Goal: Information Seeking & Learning: Learn about a topic

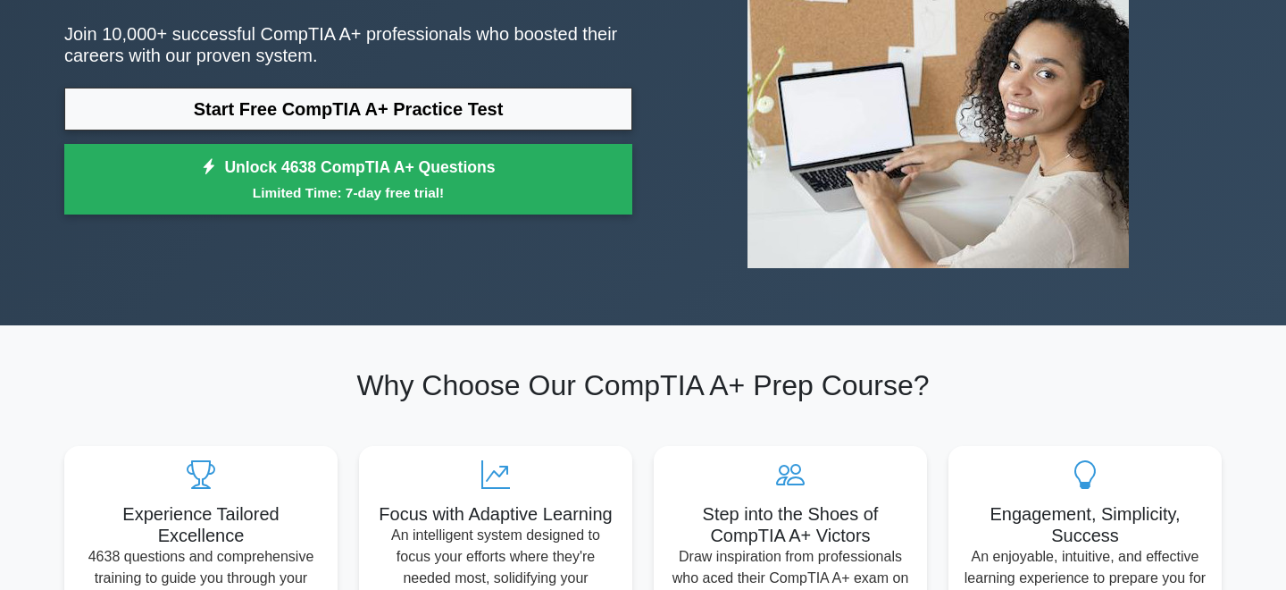
scroll to position [26, 0]
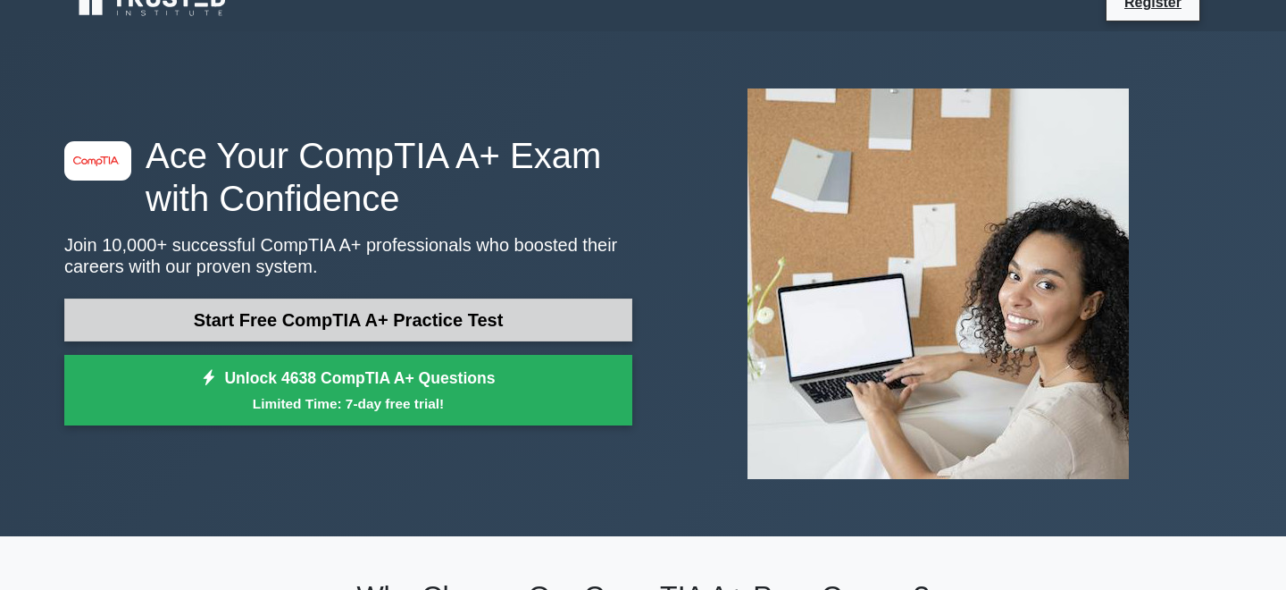
click at [189, 306] on link "Start Free CompTIA A+ Practice Test" at bounding box center [348, 319] width 568 height 43
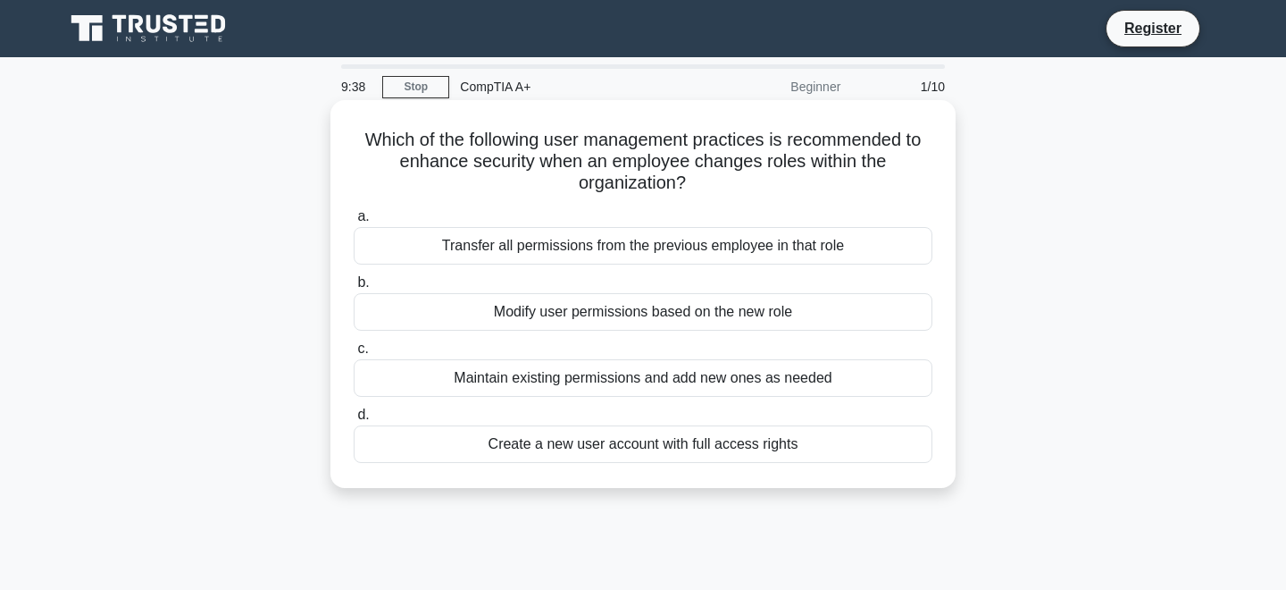
click at [514, 311] on div "Modify user permissions based on the new role" at bounding box center [643, 312] width 579 height 38
click at [354, 289] on input "b. Modify user permissions based on the new role" at bounding box center [354, 283] width 0 height 12
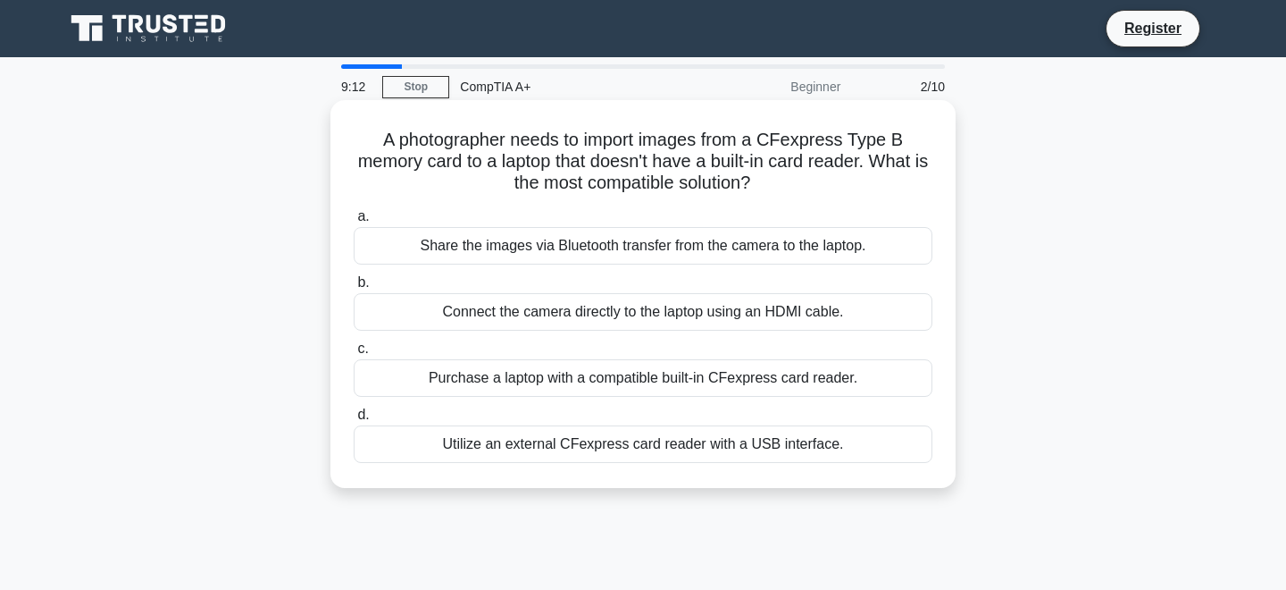
click at [646, 444] on div "Utilize an external CFexpress card reader with a USB interface." at bounding box center [643, 444] width 579 height 38
click at [354, 421] on input "d. Utilize an external CFexpress card reader with a USB interface." at bounding box center [354, 415] width 0 height 12
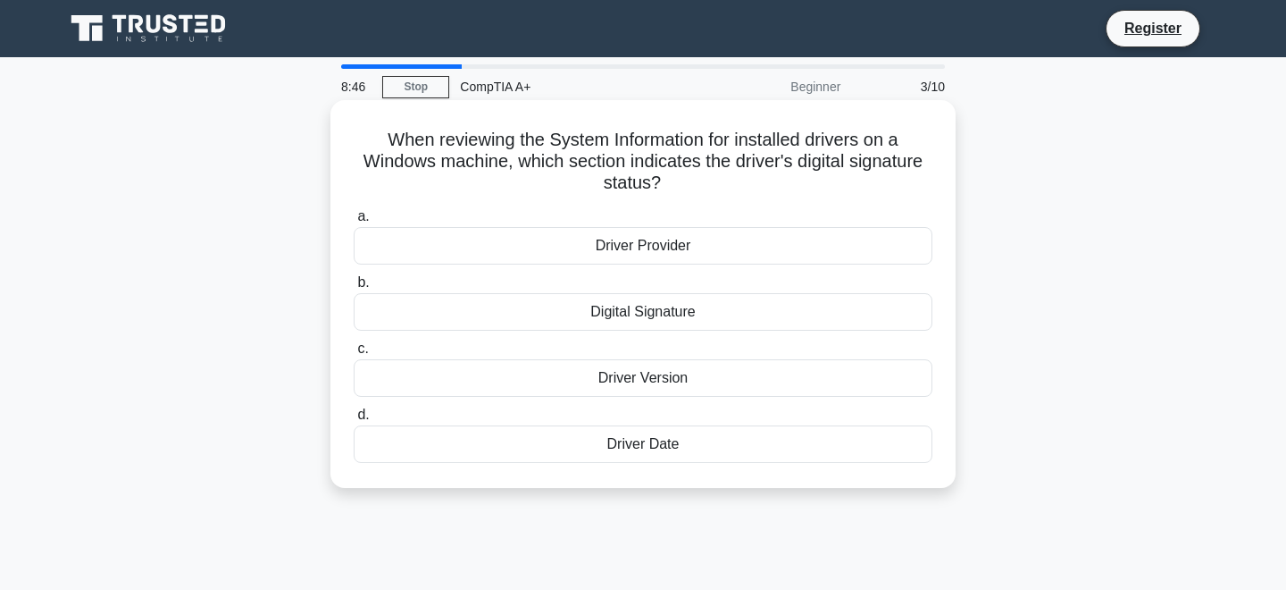
click at [715, 303] on div "Digital Signature" at bounding box center [643, 312] width 579 height 38
click at [354, 289] on input "b. Digital Signature" at bounding box center [354, 283] width 0 height 12
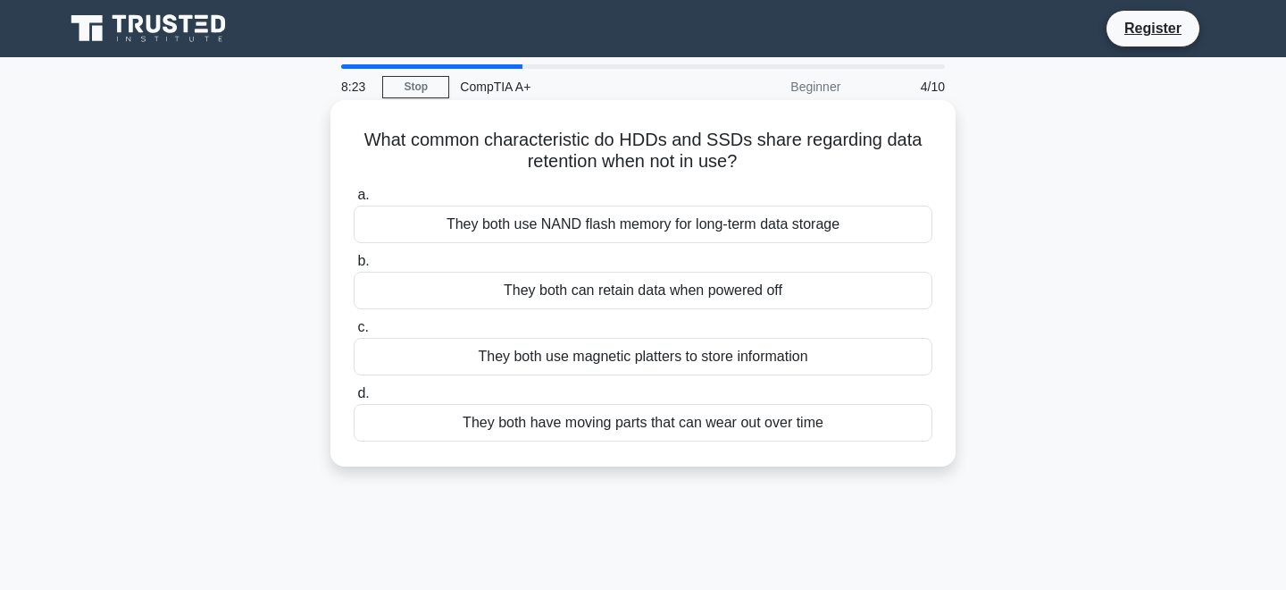
click at [579, 229] on div "They both use NAND flash memory for long-term data storage" at bounding box center [643, 224] width 579 height 38
click at [354, 201] on input "a. They both use NAND flash memory for long-term data storage" at bounding box center [354, 195] width 0 height 12
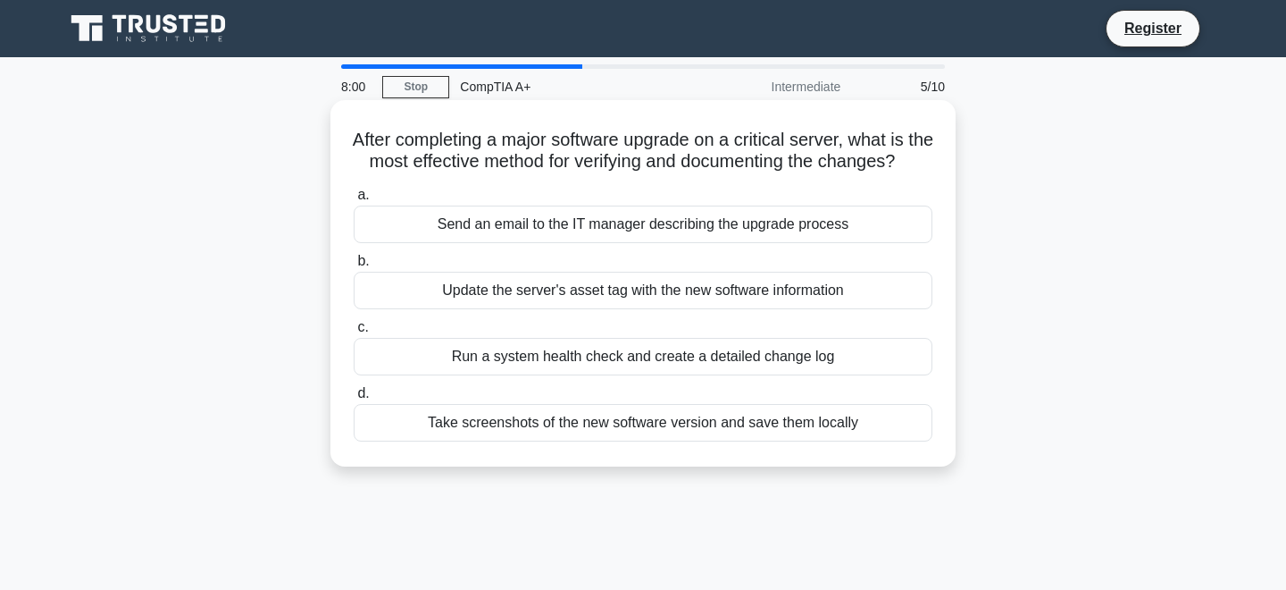
click at [532, 375] on div "Run a system health check and create a detailed change log" at bounding box center [643, 357] width 579 height 38
click at [354, 333] on input "c. Run a system health check and create a detailed change log" at bounding box center [354, 328] width 0 height 12
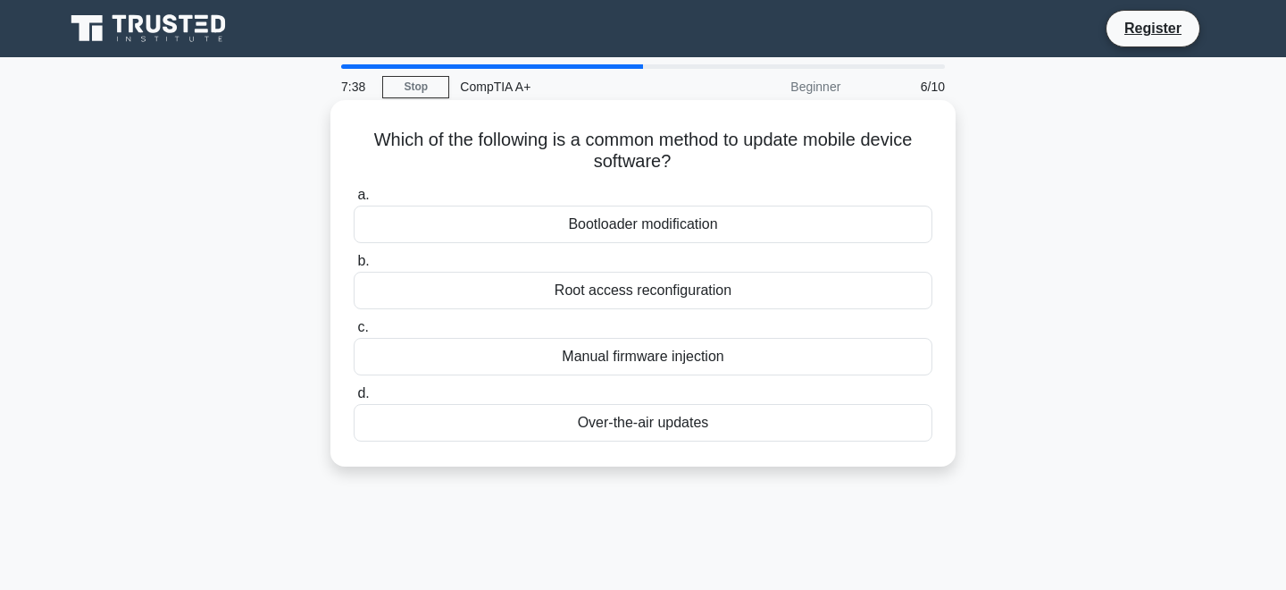
click at [621, 365] on div "Manual firmware injection" at bounding box center [643, 357] width 579 height 38
click at [354, 333] on input "c. Manual firmware injection" at bounding box center [354, 328] width 0 height 12
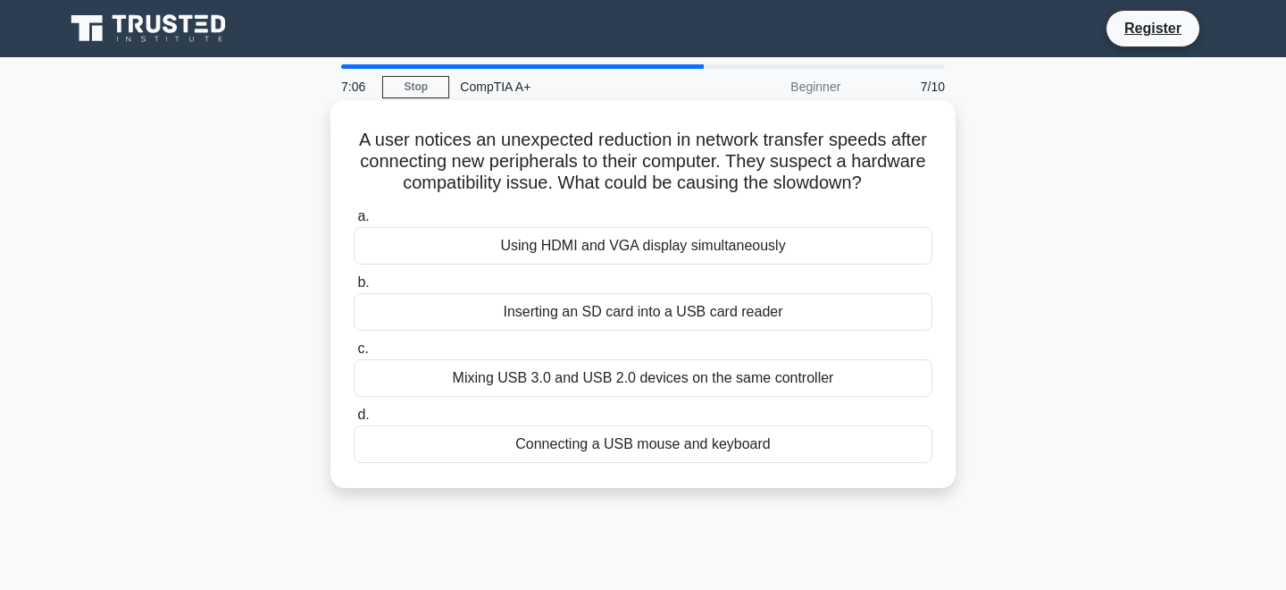
click at [738, 382] on div "Mixing USB 3.0 and USB 2.0 devices on the same controller" at bounding box center [643, 378] width 579 height 38
click at [354, 355] on input "c. Mixing USB 3.0 and USB 2.0 devices on the same controller" at bounding box center [354, 349] width 0 height 12
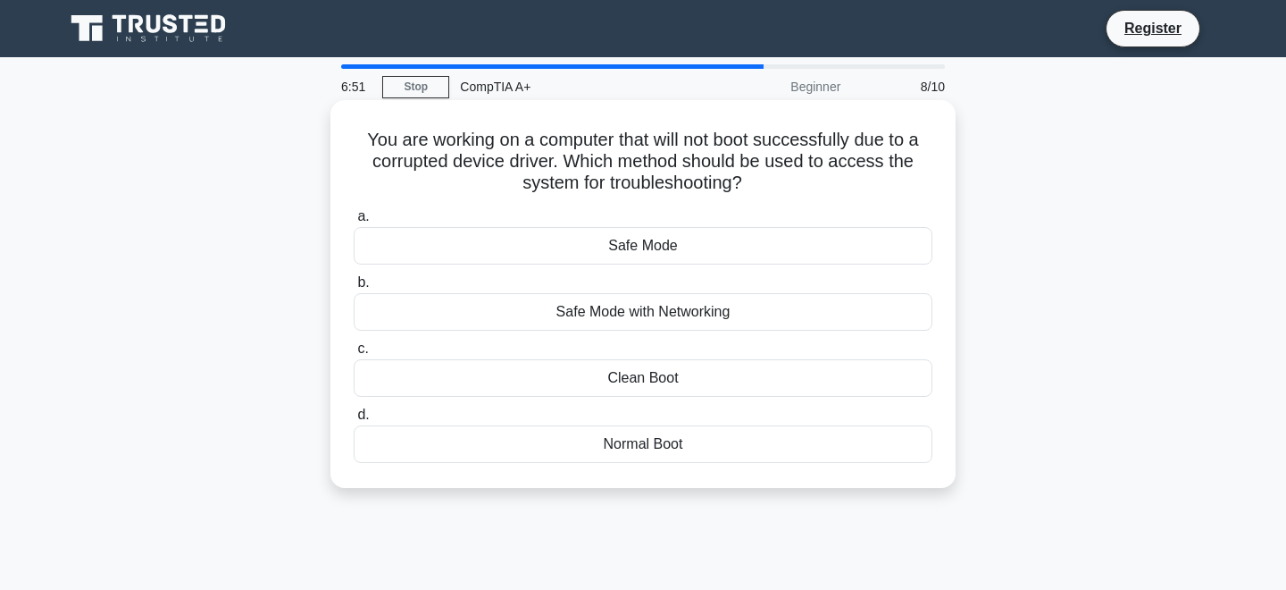
click at [684, 240] on div "Safe Mode" at bounding box center [643, 246] width 579 height 38
click at [354, 222] on input "a. Safe Mode" at bounding box center [354, 217] width 0 height 12
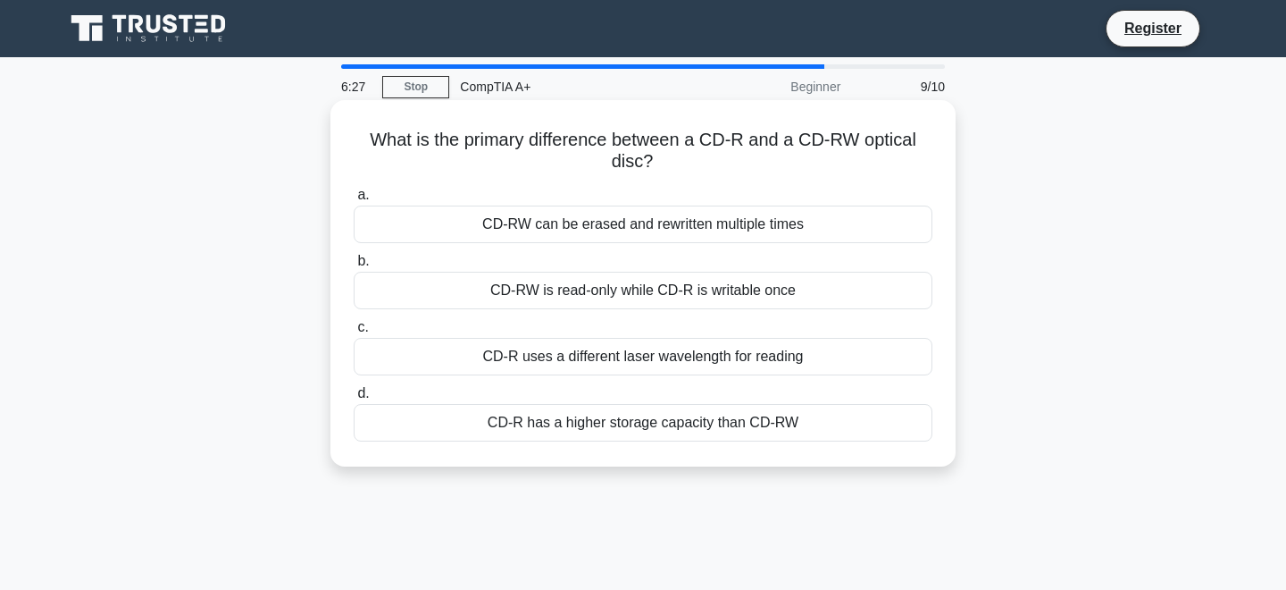
click at [618, 228] on div "CD-RW can be erased and rewritten multiple times" at bounding box center [643, 224] width 579 height 38
click at [354, 201] on input "a. CD-RW can be erased and rewritten multiple times" at bounding box center [354, 195] width 0 height 12
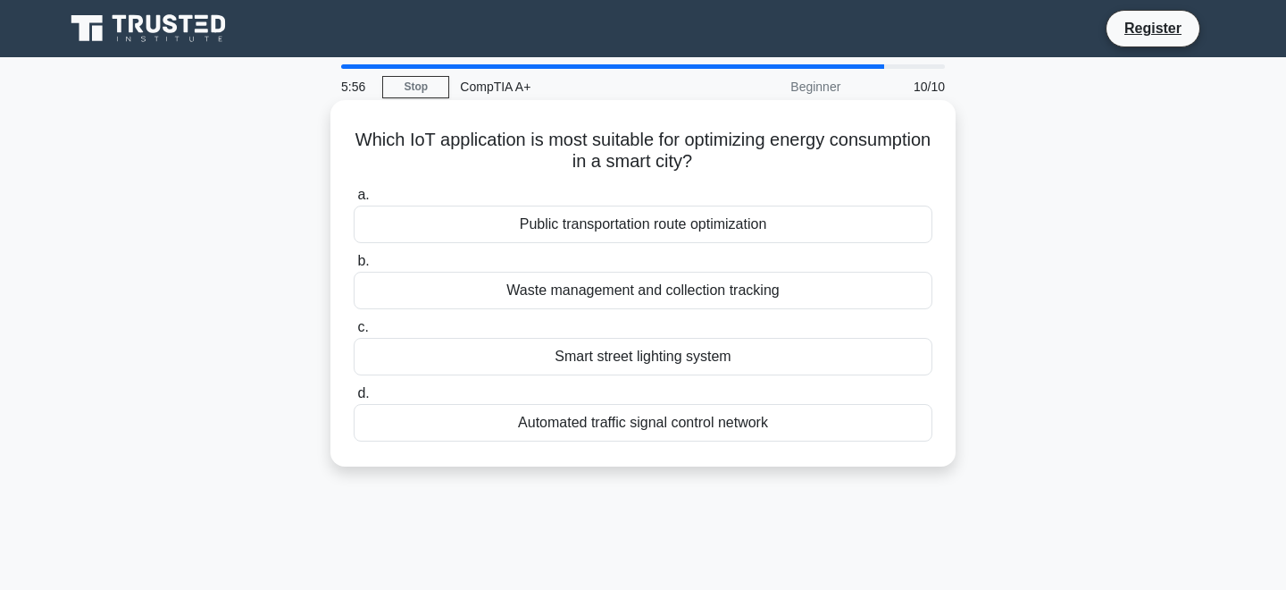
click at [633, 360] on div "Smart street lighting system" at bounding box center [643, 357] width 579 height 38
click at [354, 333] on input "c. Smart street lighting system" at bounding box center [354, 328] width 0 height 12
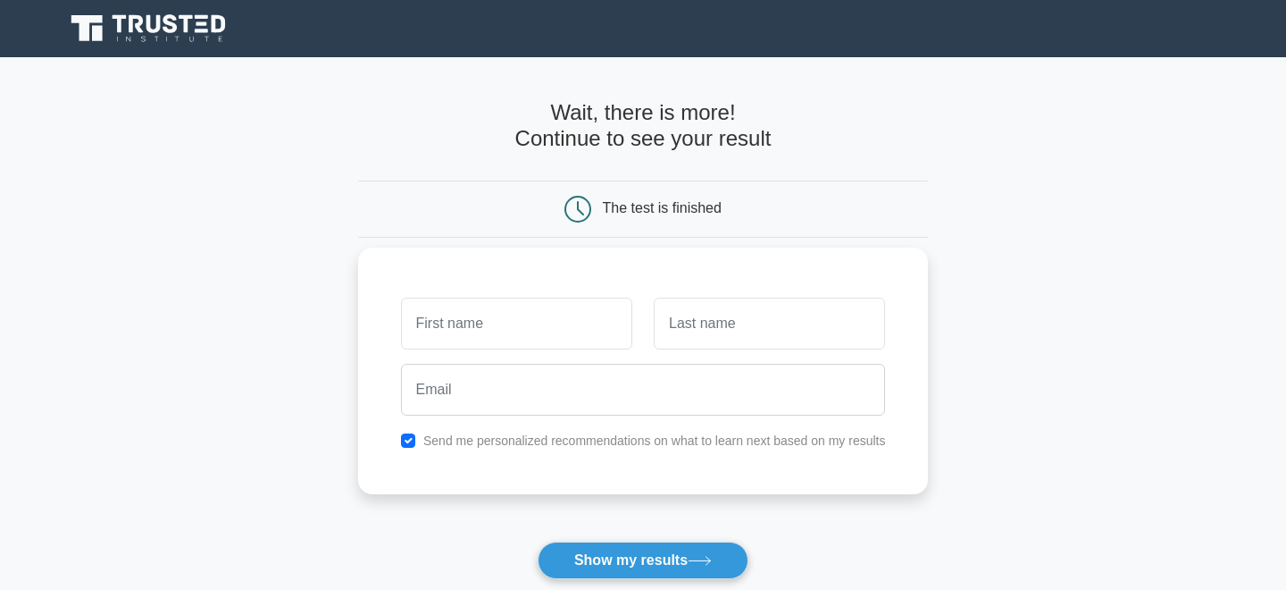
click at [506, 448] on label "Send me personalized recommendations on what to learn next based on my results" at bounding box center [654, 440] width 463 height 14
click at [498, 427] on div "Send me personalized recommendations on what to learn next based on my results" at bounding box center [643, 370] width 571 height 247
click at [427, 433] on label "Send me personalized recommendations on what to learn next based on my results" at bounding box center [654, 440] width 463 height 14
click at [415, 443] on div "Send me personalized recommendations on what to learn next based on my results" at bounding box center [643, 440] width 506 height 21
click at [408, 443] on input "checkbox" at bounding box center [408, 440] width 14 height 14
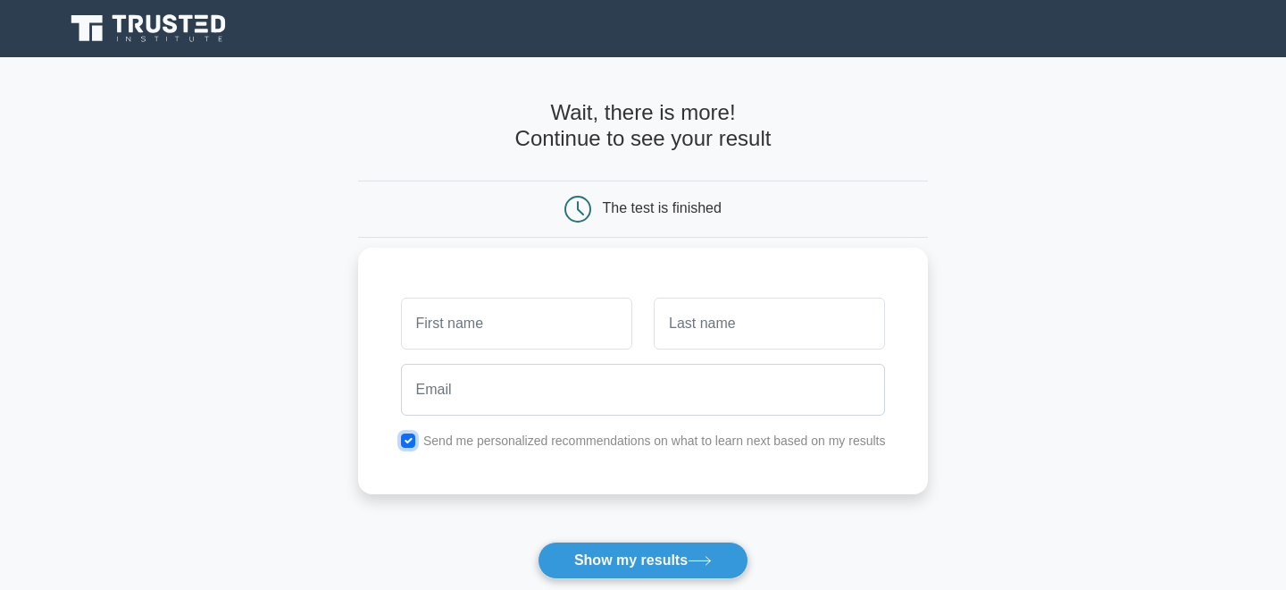
checkbox input "false"
click at [634, 562] on button "Show my results" at bounding box center [643, 560] width 211 height 38
click at [628, 557] on button "Show my results" at bounding box center [643, 560] width 211 height 38
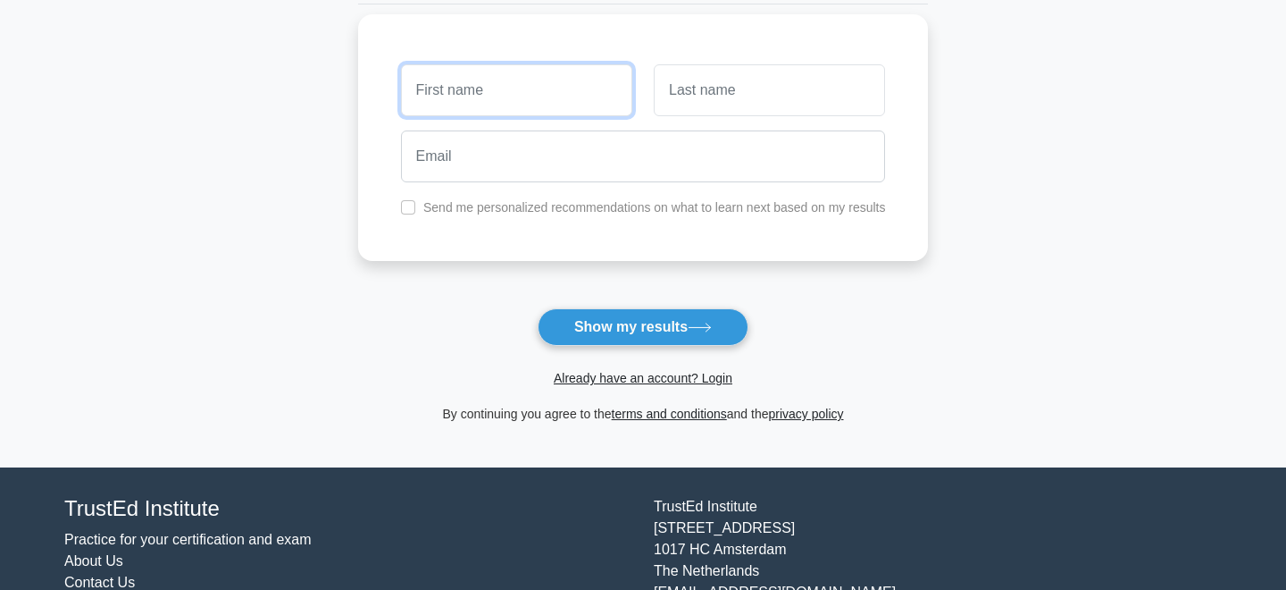
scroll to position [234, 0]
